Goal: Information Seeking & Learning: Learn about a topic

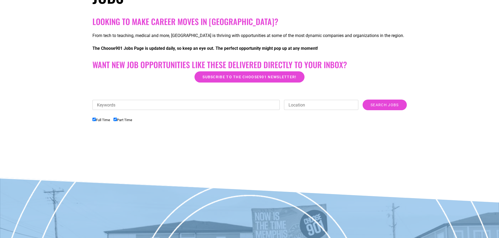
scroll to position [109, 0]
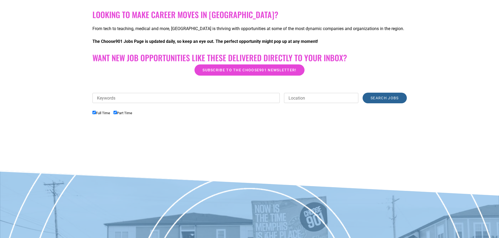
click at [385, 96] on input "Search Jobs" at bounding box center [385, 98] width 44 height 11
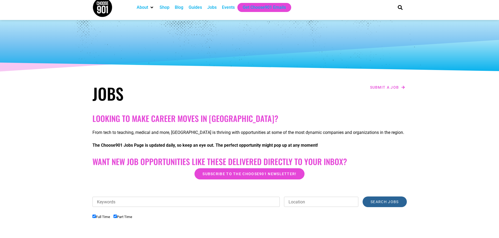
scroll to position [0, 0]
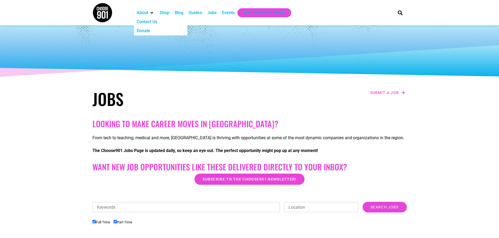
click at [93, 14] on img at bounding box center [103, 13] width 20 height 20
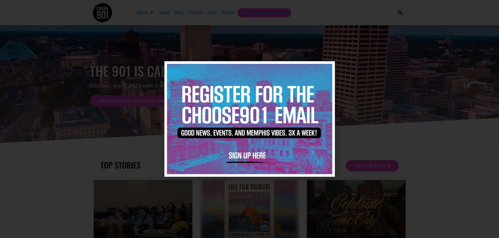
click at [218, 12] on div at bounding box center [249, 119] width 499 height 238
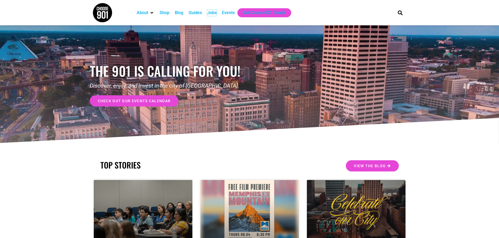
click at [217, 12] on div "Jobs" at bounding box center [211, 13] width 9 height 6
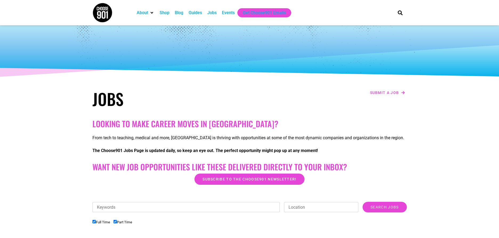
click at [169, 205] on input "Keywords" at bounding box center [187, 207] width 188 height 10
type input "coordinator"
click at [363, 202] on input "Search Jobs" at bounding box center [385, 207] width 44 height 11
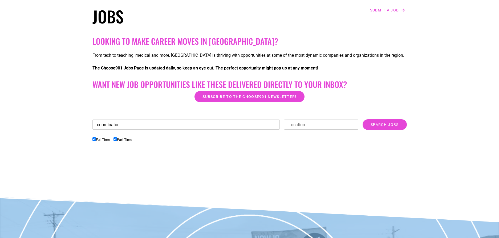
scroll to position [104, 0]
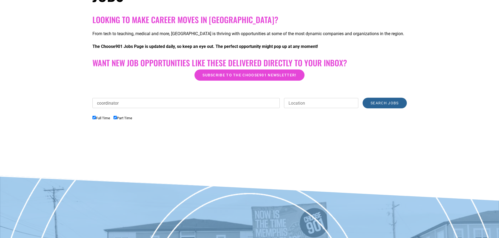
click at [381, 105] on input "Search Jobs" at bounding box center [385, 103] width 44 height 11
click at [385, 103] on input "Search Jobs" at bounding box center [385, 103] width 44 height 11
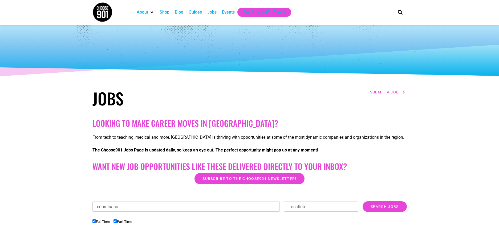
scroll to position [0, 0]
